Goal: Communication & Community: Participate in discussion

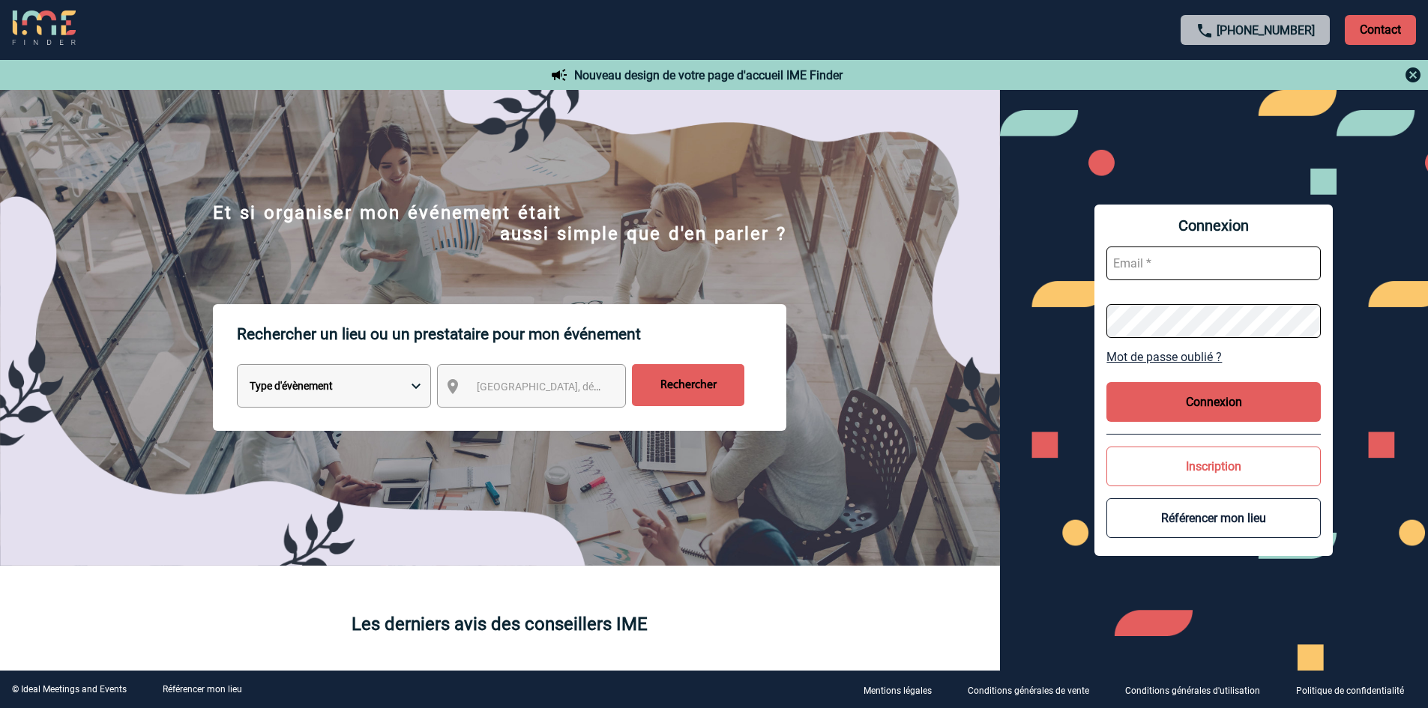
type input "emmanuelle.cotza@aemagroupe.fr"
click at [1222, 412] on button "Connexion" at bounding box center [1214, 402] width 214 height 40
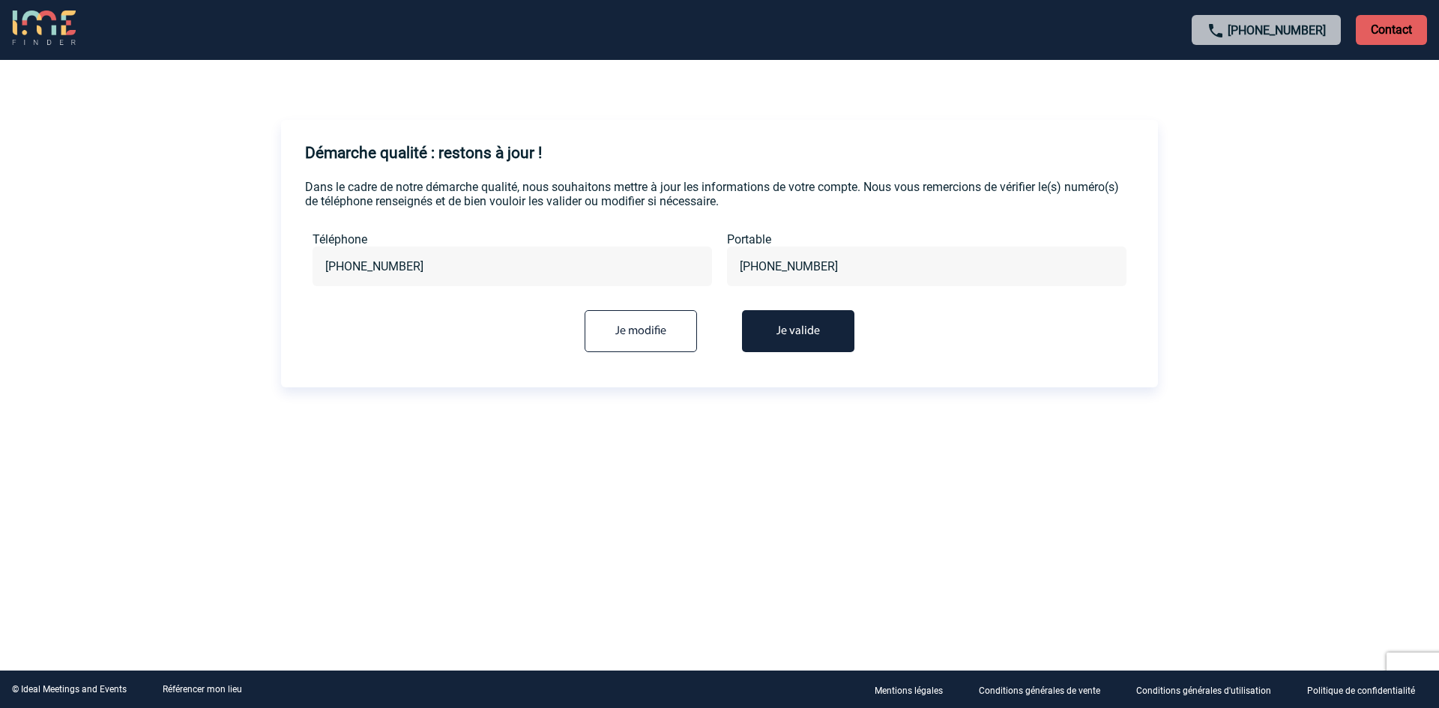
click at [804, 328] on button "Je valide" at bounding box center [798, 331] width 112 height 42
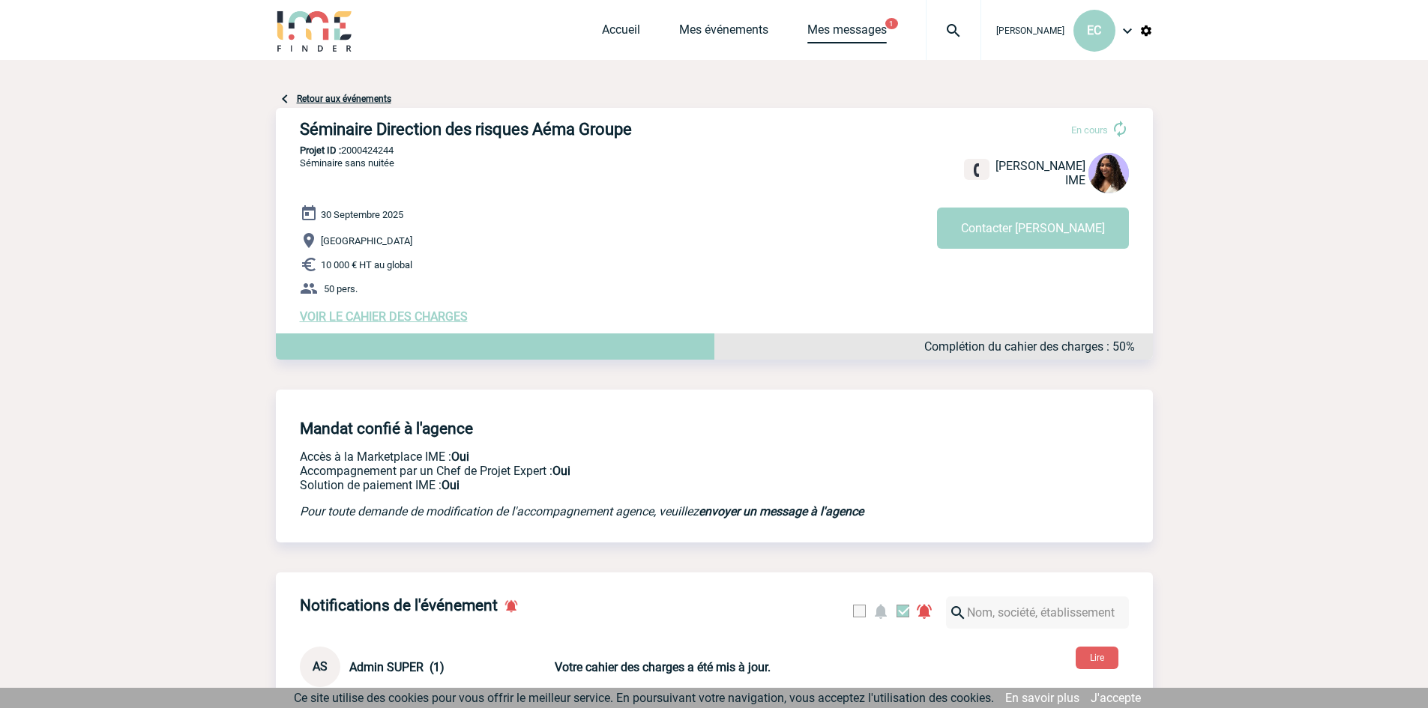
click at [844, 28] on link "Mes messages" at bounding box center [846, 32] width 79 height 21
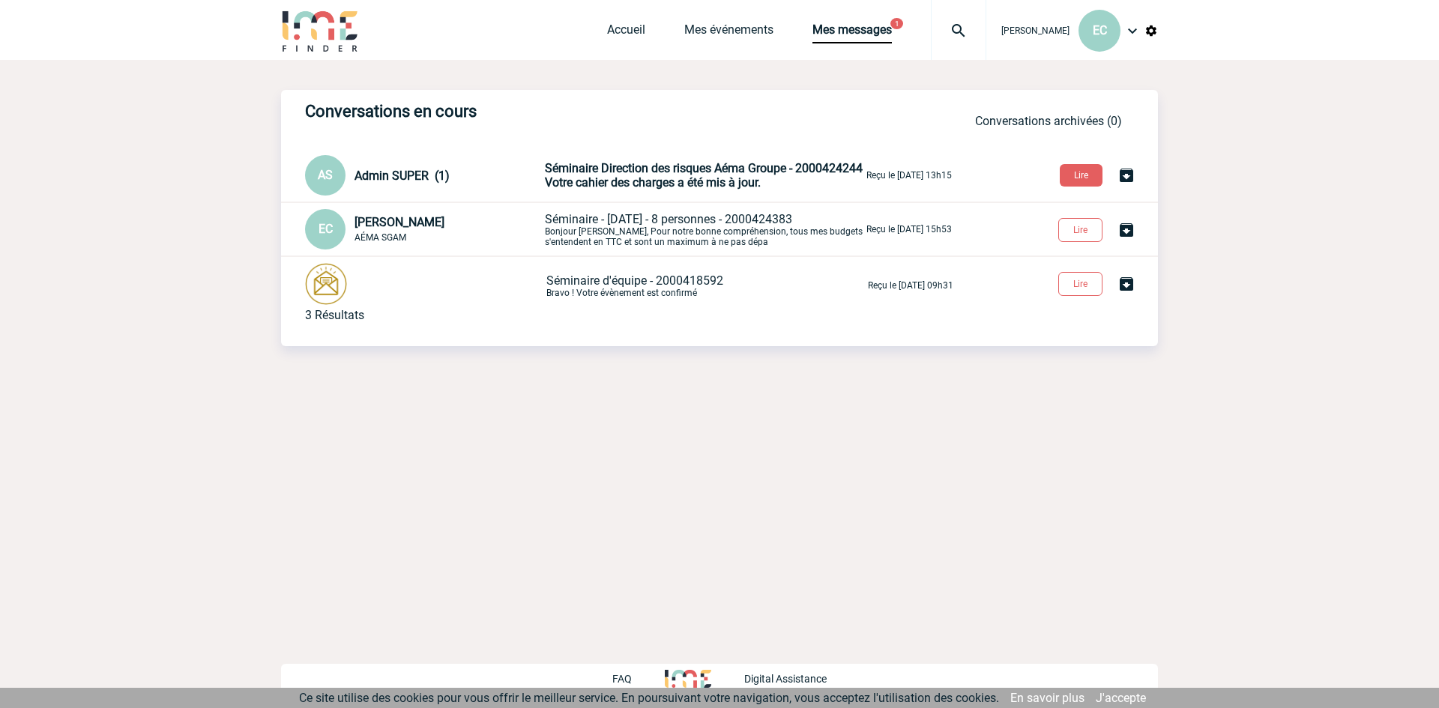
click at [592, 175] on span "Séminaire Direction des risques Aéma Groupe - 2000424244" at bounding box center [704, 168] width 318 height 14
